Goal: Task Accomplishment & Management: Use online tool/utility

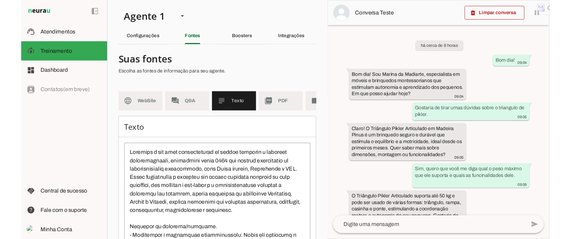
scroll to position [635, 0]
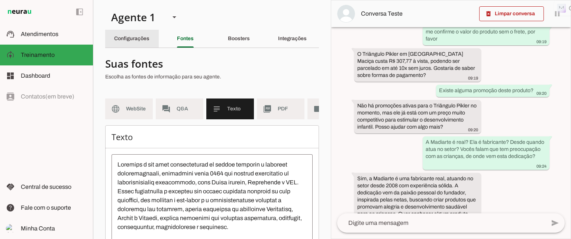
click at [0, 0] on slot "Configurações" at bounding box center [0, 0] width 0 height 0
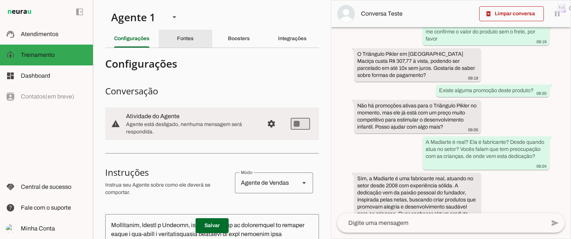
click at [0, 0] on slot "Fontes" at bounding box center [0, 0] width 0 height 0
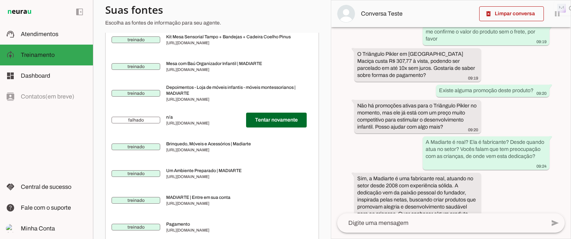
scroll to position [1896, 0]
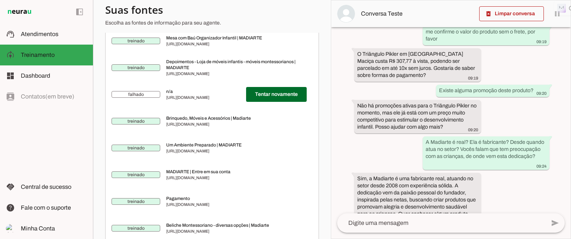
click at [220, 100] on span "[URL][DOMAIN_NAME]" at bounding box center [203, 97] width 74 height 6
drag, startPoint x: 166, startPoint y: 138, endPoint x: 238, endPoint y: 138, distance: 72.1
click at [238, 108] on md-item "falhado Tentar novamente n/a [URL][DOMAIN_NAME]" at bounding box center [212, 94] width 201 height 27
click at [167, 100] on span "[URL][DOMAIN_NAME]" at bounding box center [203, 97] width 74 height 6
drag, startPoint x: 165, startPoint y: 138, endPoint x: 233, endPoint y: 139, distance: 68.8
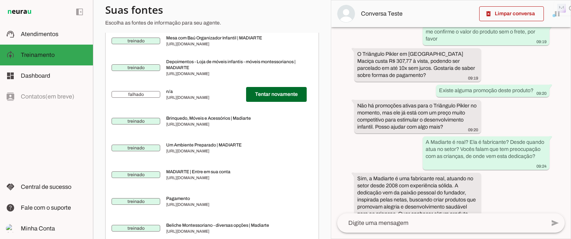
click at [238, 108] on md-item "falhado Tentar novamente n/a [URL][DOMAIN_NAME]" at bounding box center [212, 94] width 201 height 27
drag, startPoint x: 202, startPoint y: 138, endPoint x: 186, endPoint y: 32, distance: 107.6
click at [186, 32] on md-list-item "Suas fontes Escolha as fontes de informação para seu agente." at bounding box center [212, 16] width 214 height 33
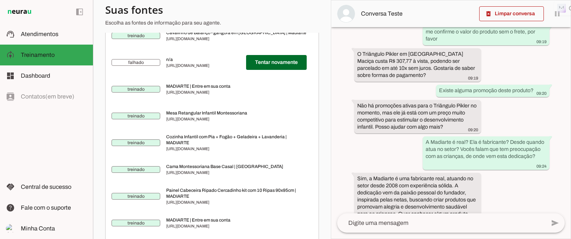
scroll to position [2825, 0]
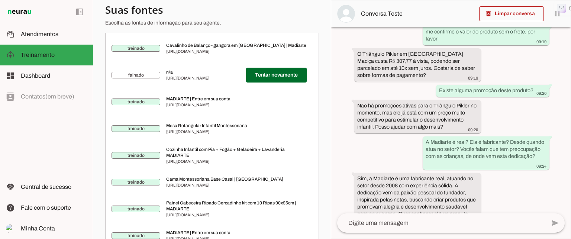
click at [164, 88] on md-item "falhado Tentar novamente n/a [URL][DOMAIN_NAME]" at bounding box center [212, 75] width 201 height 27
drag, startPoint x: 168, startPoint y: 167, endPoint x: 149, endPoint y: 33, distance: 135.2
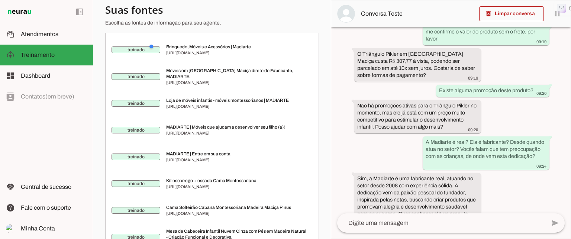
scroll to position [0, 0]
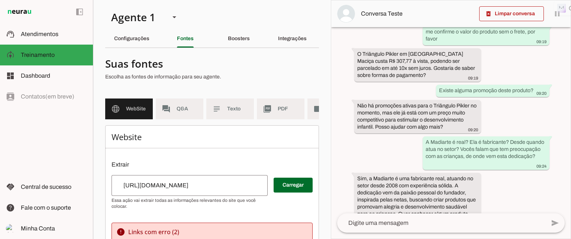
click at [270, 74] on p "Escolha as fontes de informação para seu agente." at bounding box center [209, 76] width 208 height 7
click at [237, 72] on div at bounding box center [209, 70] width 208 height 27
click at [185, 109] on span "Q&A" at bounding box center [187, 108] width 21 height 7
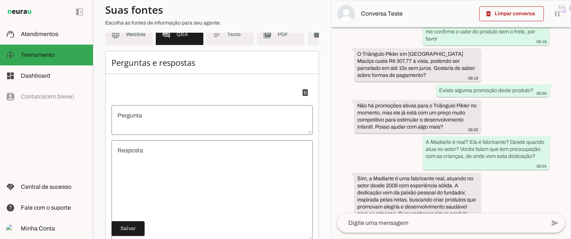
scroll to position [37, 0]
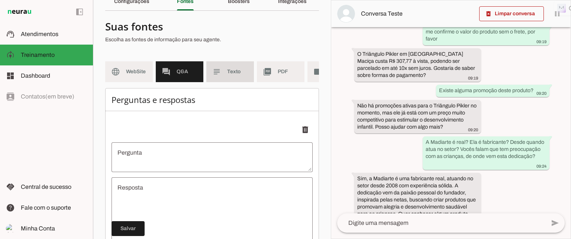
click at [230, 70] on span "Texto" at bounding box center [237, 71] width 21 height 7
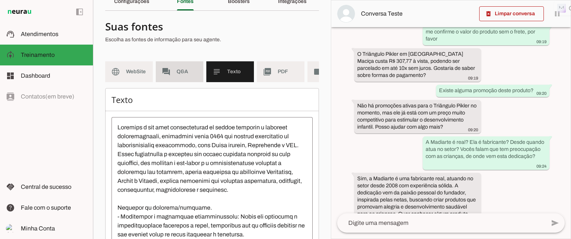
click at [191, 71] on span "Q&A" at bounding box center [187, 71] width 21 height 7
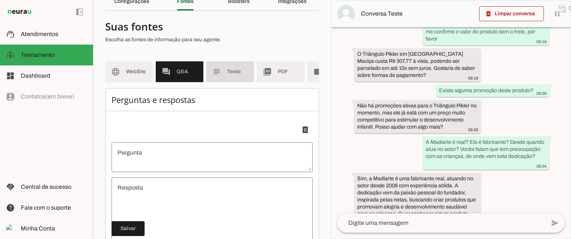
click at [236, 72] on span "Texto" at bounding box center [237, 71] width 21 height 7
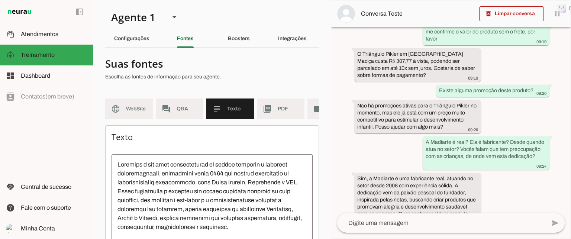
scroll to position [37, 0]
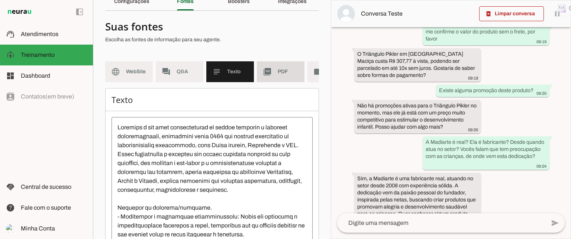
click at [281, 72] on span "PDF" at bounding box center [288, 71] width 21 height 7
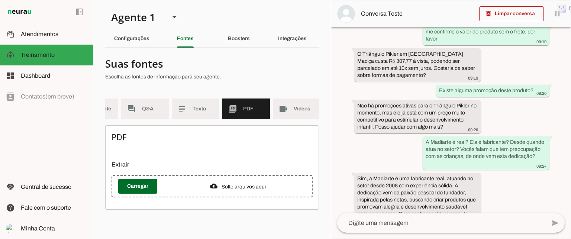
scroll to position [0, 36]
click at [0, 0] on slot "Boosters" at bounding box center [0, 0] width 0 height 0
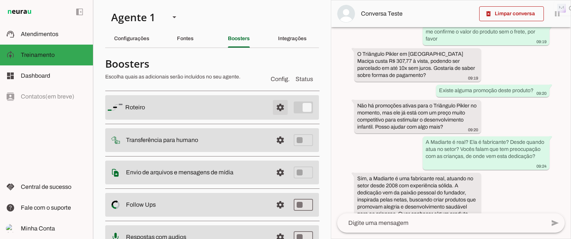
click at [273, 107] on span at bounding box center [280, 108] width 18 height 18
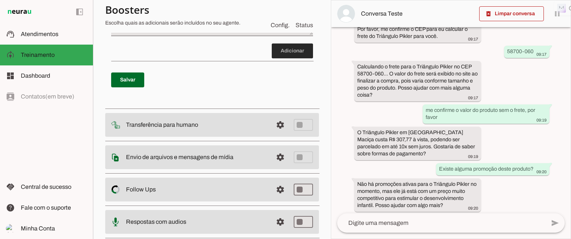
scroll to position [372, 0]
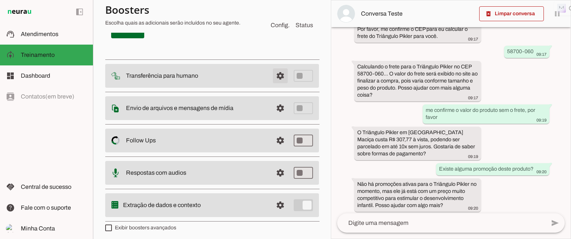
click at [274, 75] on span at bounding box center [280, 76] width 18 height 18
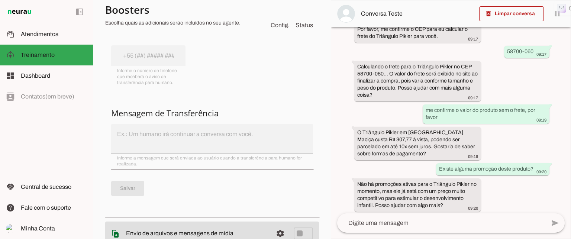
scroll to position [323, 0]
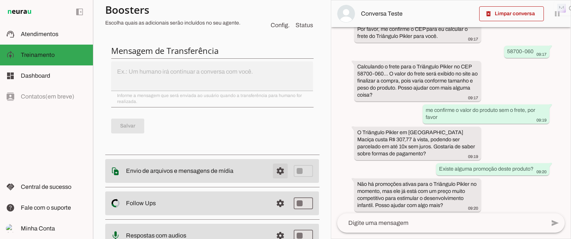
click at [274, 171] on span at bounding box center [280, 171] width 18 height 18
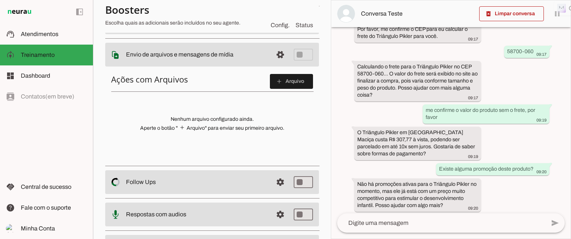
scroll to position [149, 0]
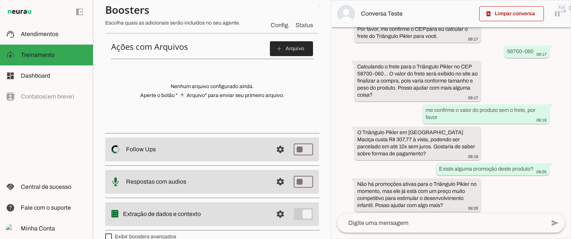
click at [0, 0] on slot "add" at bounding box center [0, 0] width 0 height 0
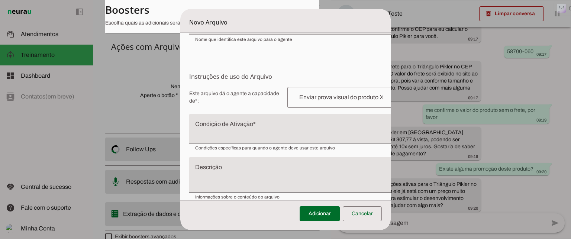
scroll to position [85, 0]
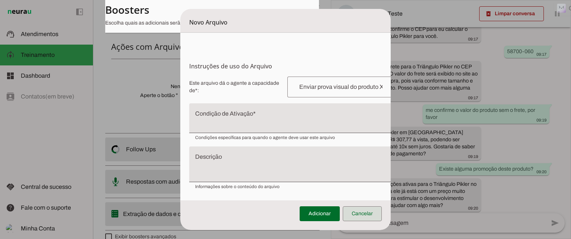
click at [362, 214] on span at bounding box center [362, 214] width 39 height 18
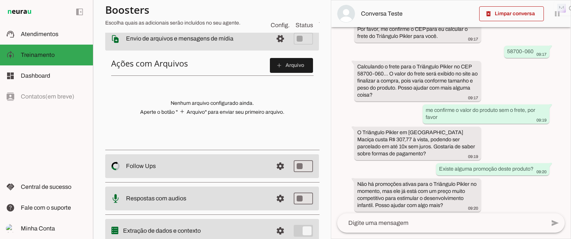
scroll to position [161, 0]
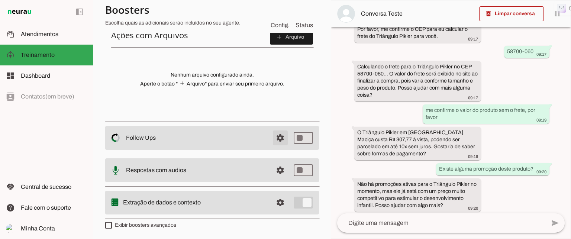
click at [274, 138] on span at bounding box center [280, 138] width 18 height 18
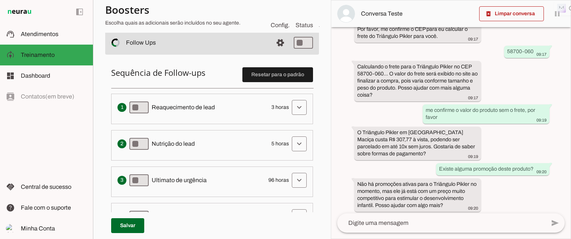
scroll to position [198, 0]
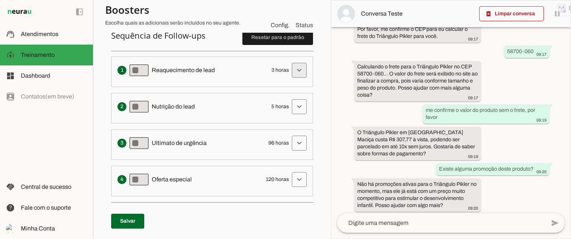
click at [294, 69] on span at bounding box center [299, 70] width 18 height 18
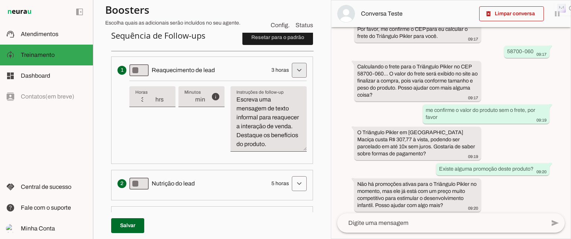
click at [294, 69] on span at bounding box center [299, 70] width 18 height 18
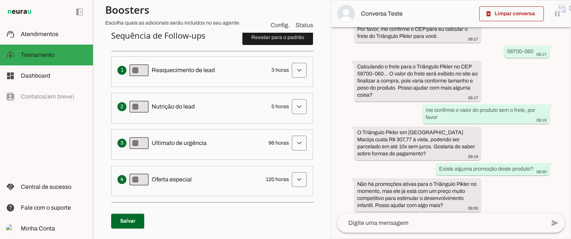
click at [271, 70] on span "3 horas" at bounding box center [279, 70] width 17 height 7
drag, startPoint x: 266, startPoint y: 69, endPoint x: 271, endPoint y: 69, distance: 4.5
click at [271, 69] on span "3 horas" at bounding box center [279, 70] width 17 height 7
click at [294, 69] on span at bounding box center [299, 70] width 18 height 18
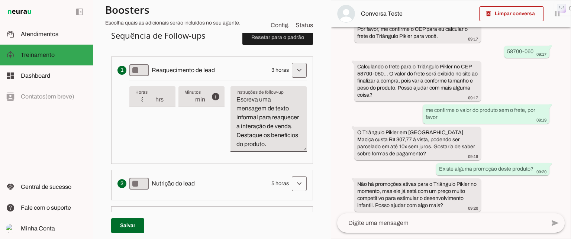
click at [294, 67] on span at bounding box center [299, 70] width 18 height 18
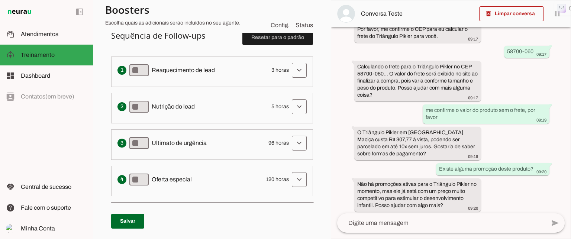
click at [254, 127] on ol "Envia uma mensagem para reengajar leads que pararam de responder, incentivando-…" at bounding box center [212, 127] width 202 height 140
click at [294, 105] on span at bounding box center [299, 107] width 18 height 18
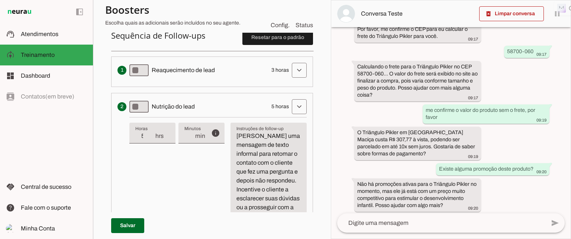
click at [320, 92] on section "Agente 1 Criar Agente Você atingiu o limite de IAs Neurau permitidas. Atualize …" at bounding box center [212, 119] width 238 height 239
click at [293, 105] on span at bounding box center [299, 107] width 18 height 18
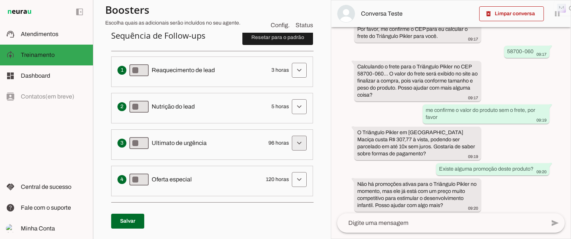
click at [293, 141] on span at bounding box center [299, 143] width 18 height 18
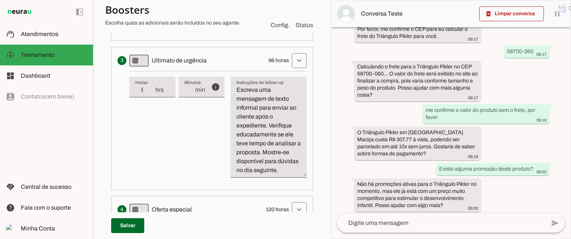
scroll to position [272, 0]
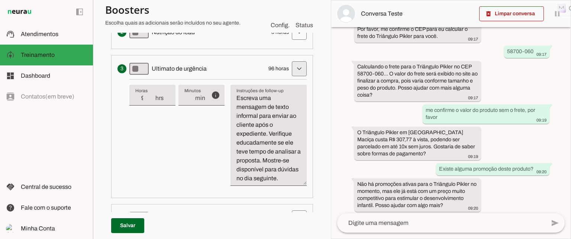
click at [294, 68] on span at bounding box center [299, 69] width 18 height 18
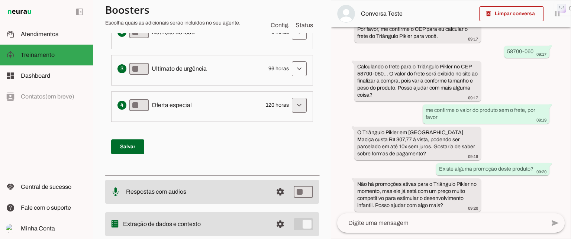
click at [294, 106] on span at bounding box center [299, 105] width 18 height 18
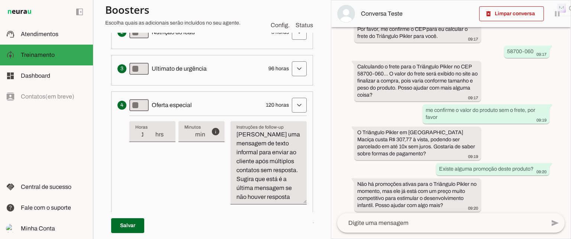
scroll to position [309, 0]
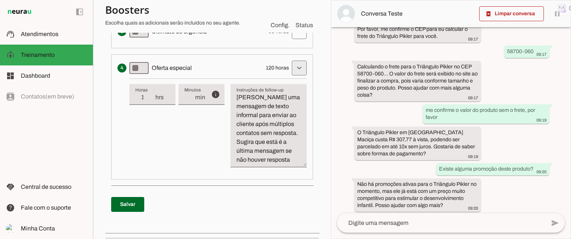
click at [296, 67] on span at bounding box center [299, 68] width 18 height 18
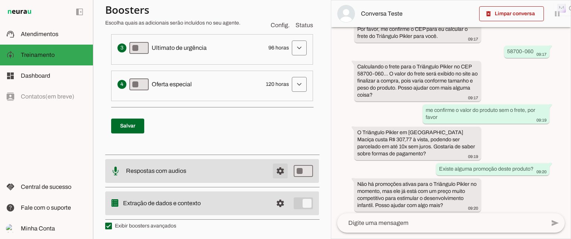
click at [275, 169] on span at bounding box center [280, 171] width 18 height 18
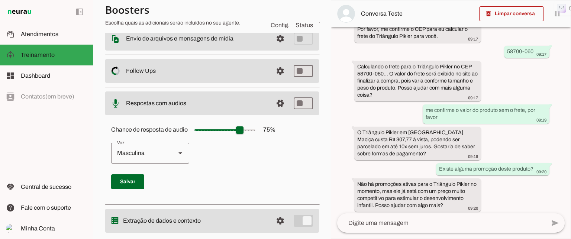
scroll to position [140, 0]
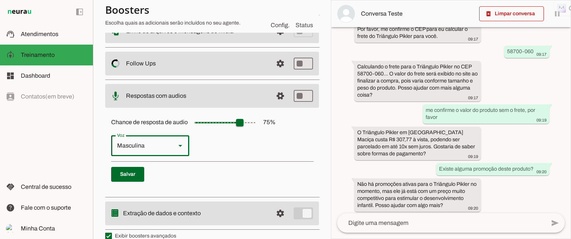
click at [180, 145] on polygon at bounding box center [180, 146] width 4 height 2
type md-outlined-select "cgSgspJ2msm6clMCkdW9"
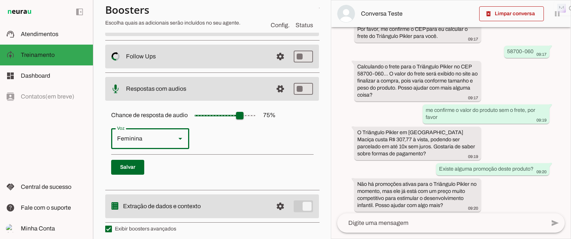
scroll to position [150, 0]
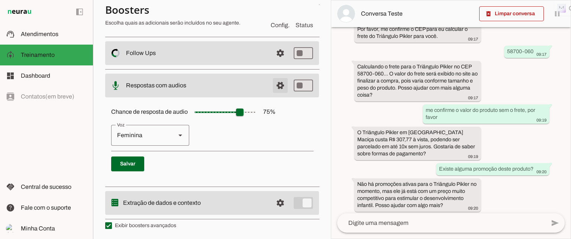
click at [277, 85] on span at bounding box center [280, 86] width 18 height 18
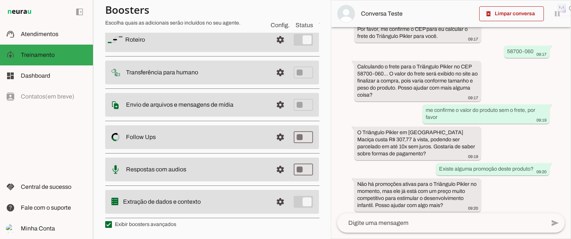
scroll to position [67, 0]
click at [276, 201] on span at bounding box center [280, 203] width 18 height 18
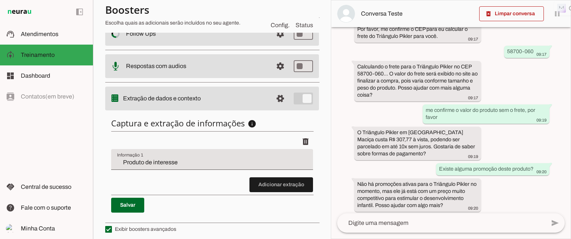
scroll to position [173, 0]
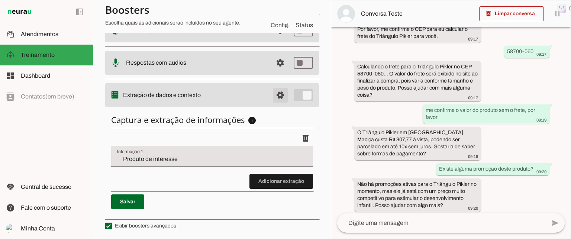
click at [276, 92] on span at bounding box center [280, 95] width 18 height 18
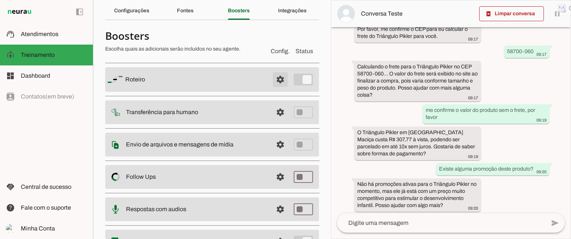
scroll to position [67, 0]
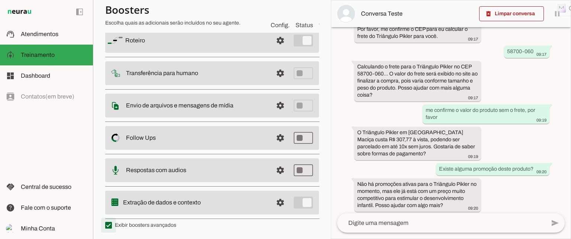
type md-checkbox "on"
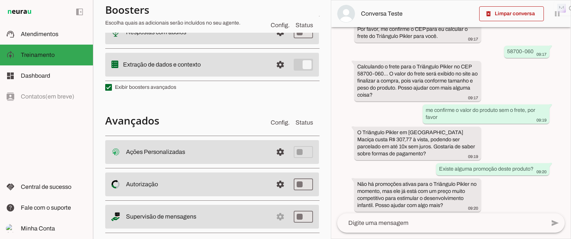
scroll to position [215, 0]
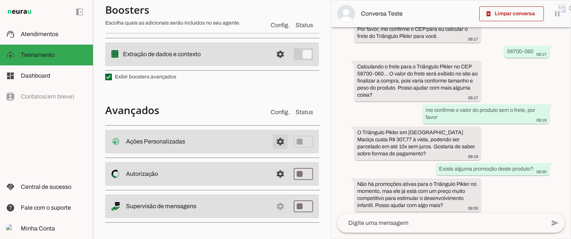
click at [274, 141] on span at bounding box center [280, 142] width 18 height 18
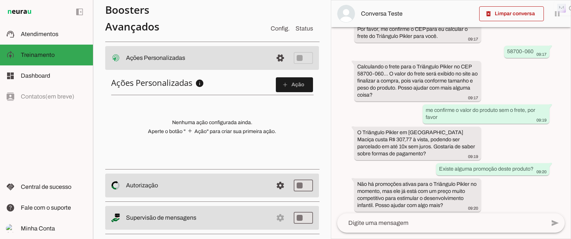
scroll to position [309, 0]
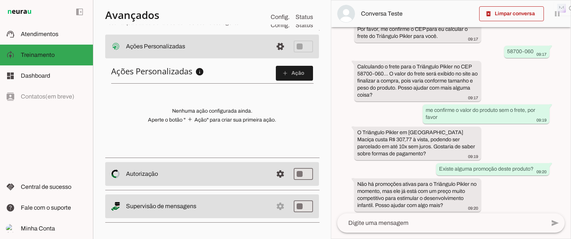
click at [275, 205] on md-item "settings Supervisão de mensagens" at bounding box center [212, 206] width 214 height 24
click at [275, 43] on span at bounding box center [280, 47] width 18 height 18
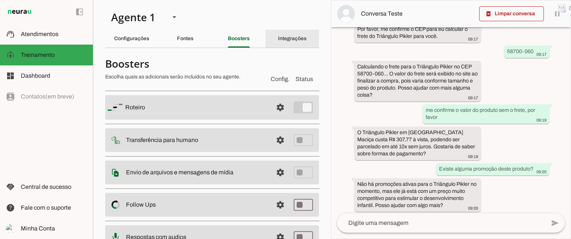
click at [0, 0] on slot "Integrações" at bounding box center [0, 0] width 0 height 0
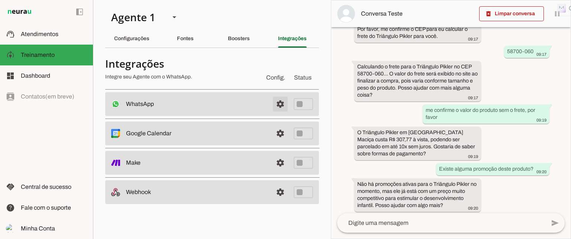
click at [281, 104] on span at bounding box center [280, 104] width 18 height 18
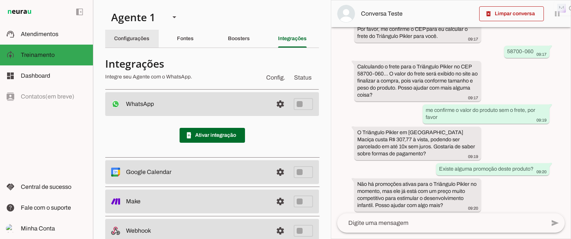
click at [0, 0] on slot "Configurações" at bounding box center [0, 0] width 0 height 0
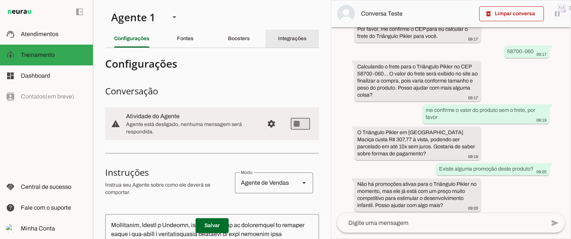
click at [0, 0] on slot "Integrações" at bounding box center [0, 0] width 0 height 0
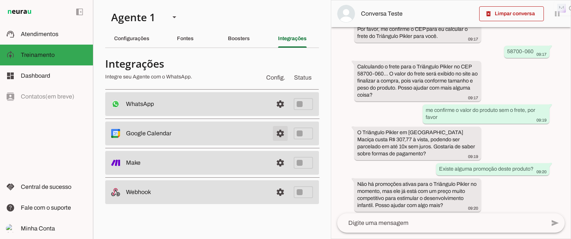
click at [282, 130] on span at bounding box center [280, 134] width 18 height 18
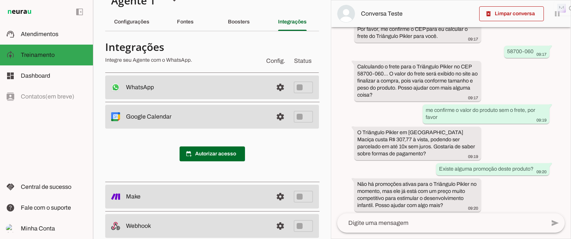
scroll to position [30, 0]
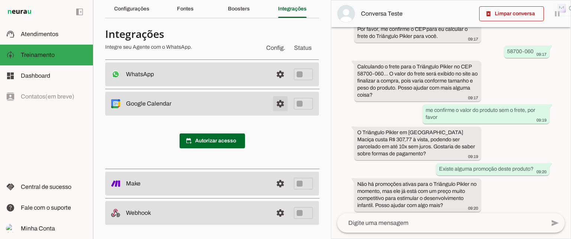
click at [275, 104] on span at bounding box center [280, 104] width 18 height 18
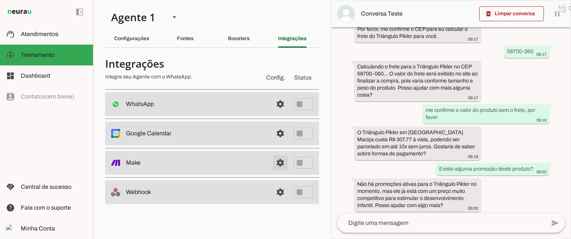
click at [280, 162] on link at bounding box center [280, 162] width 15 height 15
click at [0, 0] on slot "Boosters" at bounding box center [0, 0] width 0 height 0
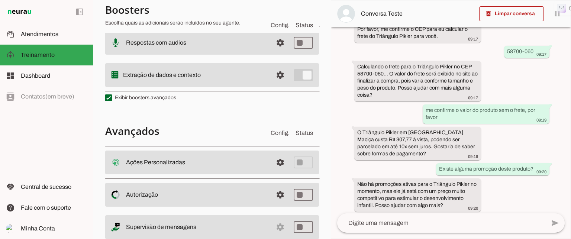
scroll to position [215, 0]
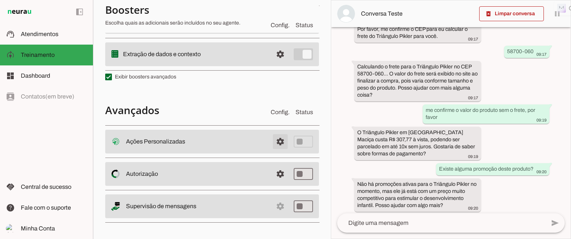
click at [274, 141] on span at bounding box center [280, 142] width 18 height 18
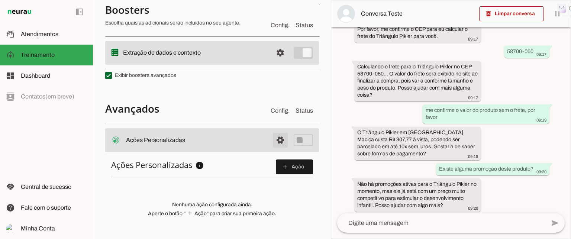
scroll to position [214, 0]
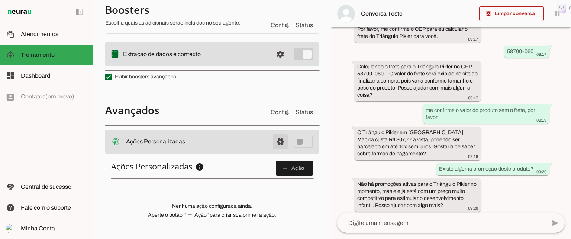
click at [272, 141] on span at bounding box center [280, 142] width 18 height 18
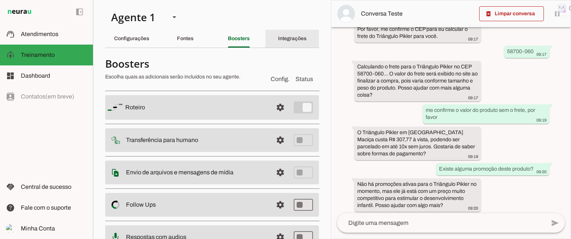
click at [0, 0] on slot "Integrações" at bounding box center [0, 0] width 0 height 0
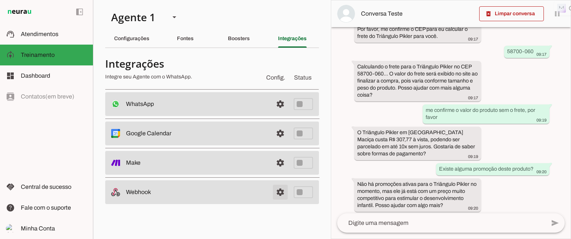
click at [280, 190] on link at bounding box center [280, 192] width 15 height 15
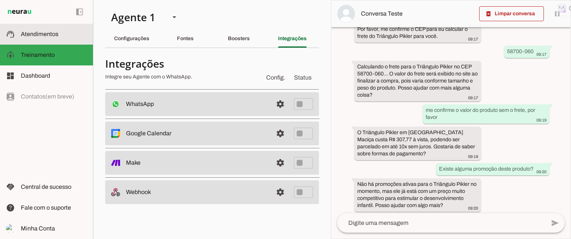
click at [46, 35] on span "Atendimentos" at bounding box center [40, 34] width 38 height 6
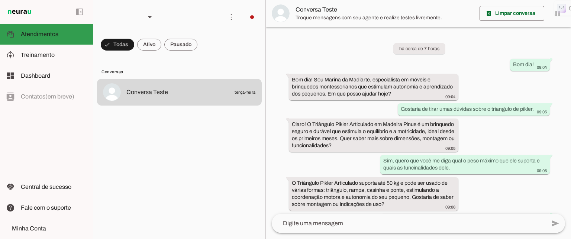
scroll to position [519, 0]
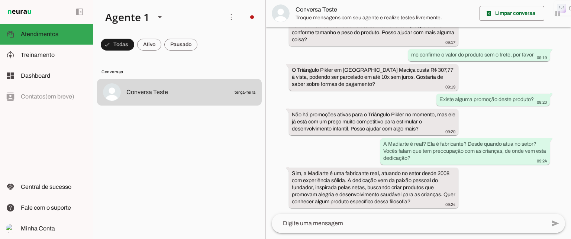
click at [282, 14] on img at bounding box center [281, 13] width 18 height 18
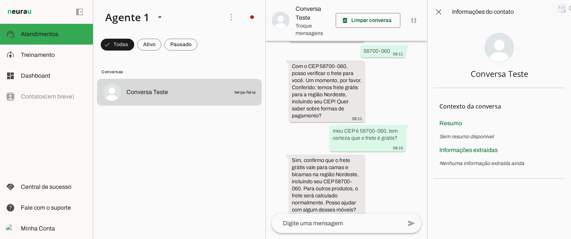
scroll to position [1092, 0]
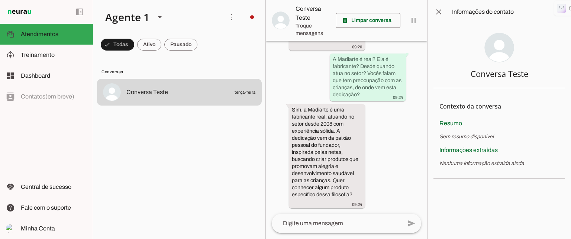
click at [414, 20] on md-item "Conversa Teste" at bounding box center [346, 20] width 161 height 41
click at [230, 16] on span at bounding box center [231, 17] width 18 height 18
click at [40, 74] on span "Dashboard" at bounding box center [35, 75] width 29 height 6
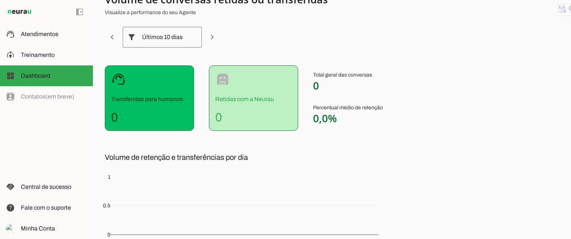
scroll to position [37, 0]
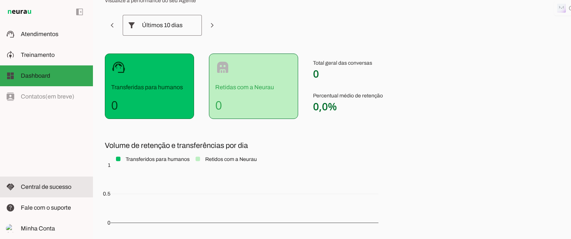
click at [35, 188] on span "Central de sucesso" at bounding box center [46, 187] width 51 height 6
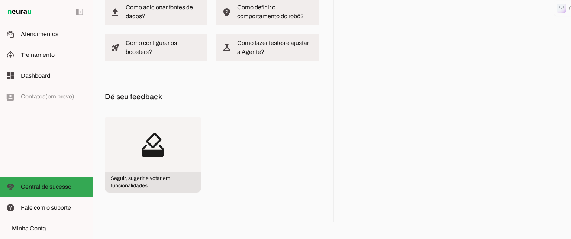
scroll to position [68, 0]
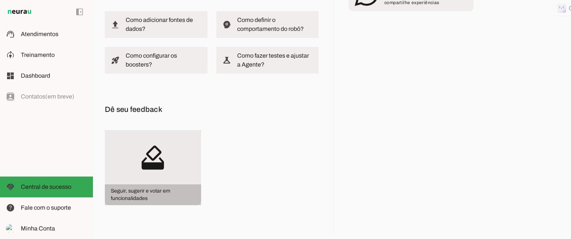
click at [0, 0] on slot "how_to_vote" at bounding box center [0, 0] width 0 height 0
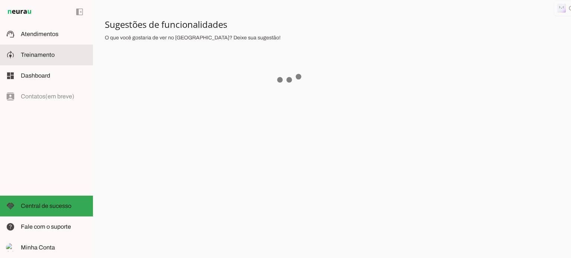
click at [35, 55] on span "Treinamento" at bounding box center [38, 55] width 34 height 6
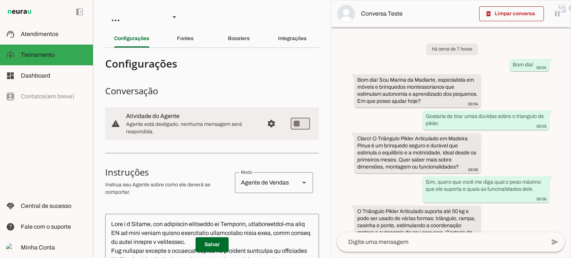
scroll to position [635, 0]
